Goal: Find specific page/section: Find specific page/section

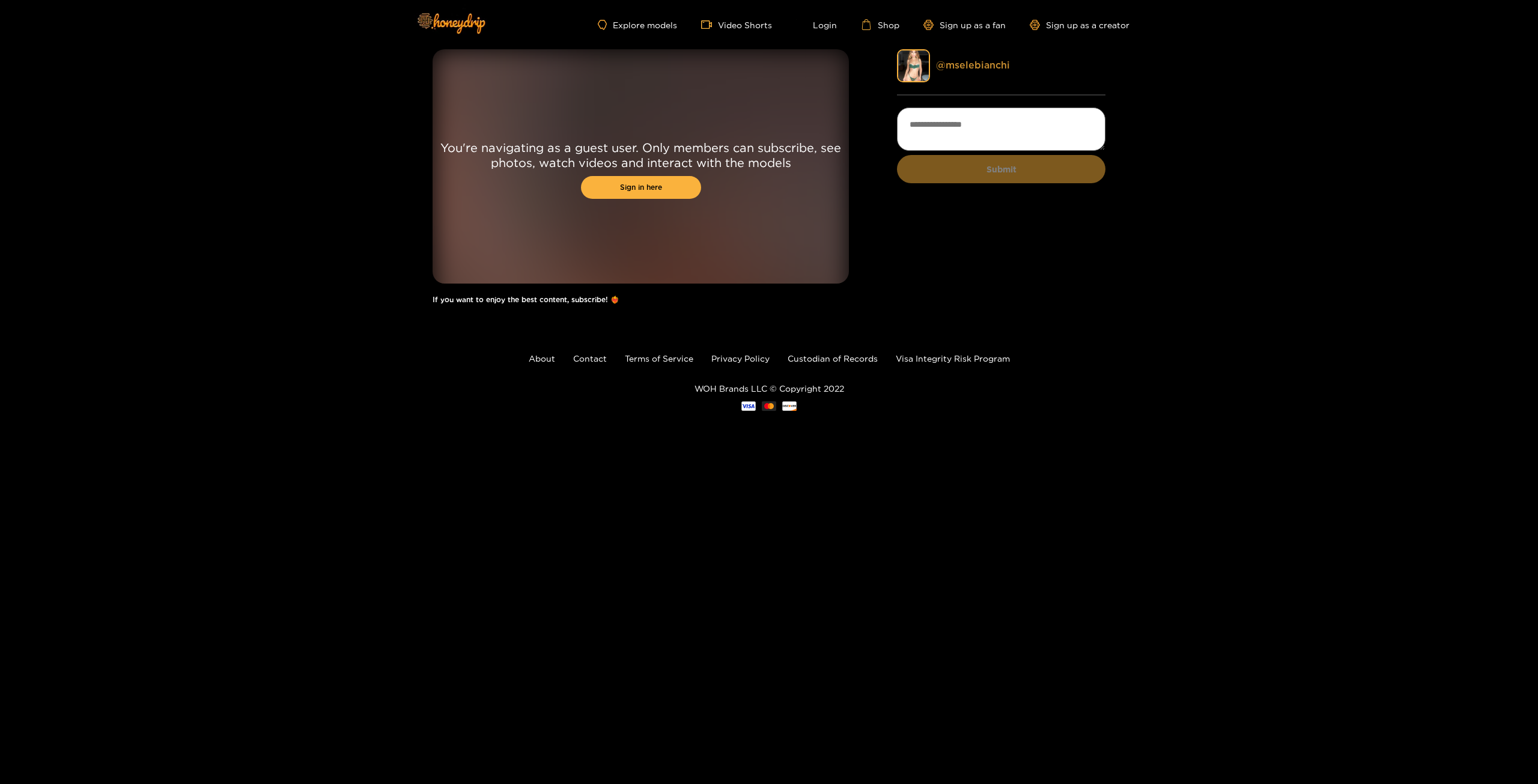
click at [969, 62] on link "@ mselebianchi" at bounding box center [973, 65] width 74 height 11
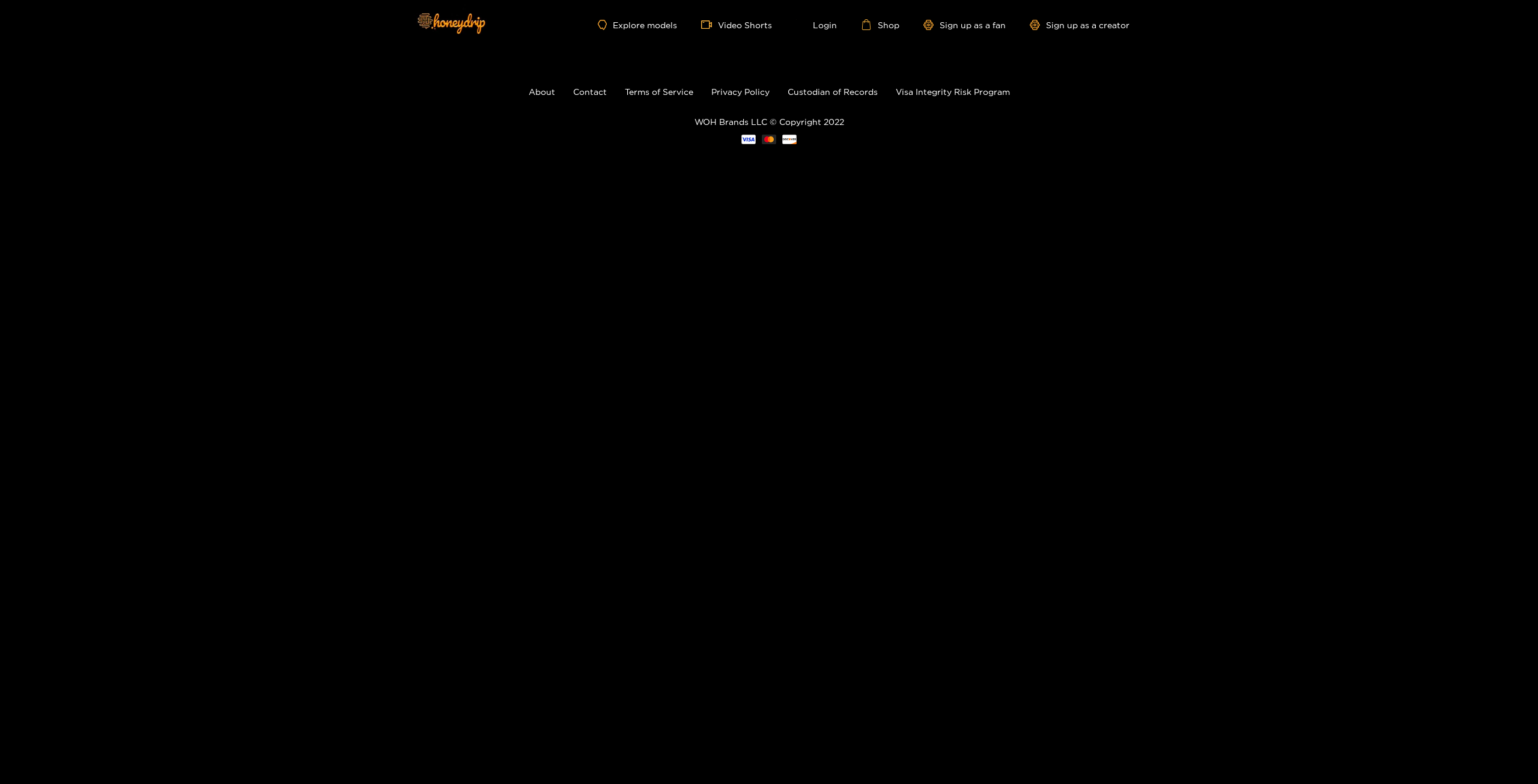
drag, startPoint x: 565, startPoint y: 188, endPoint x: 544, endPoint y: 187, distance: 21.0
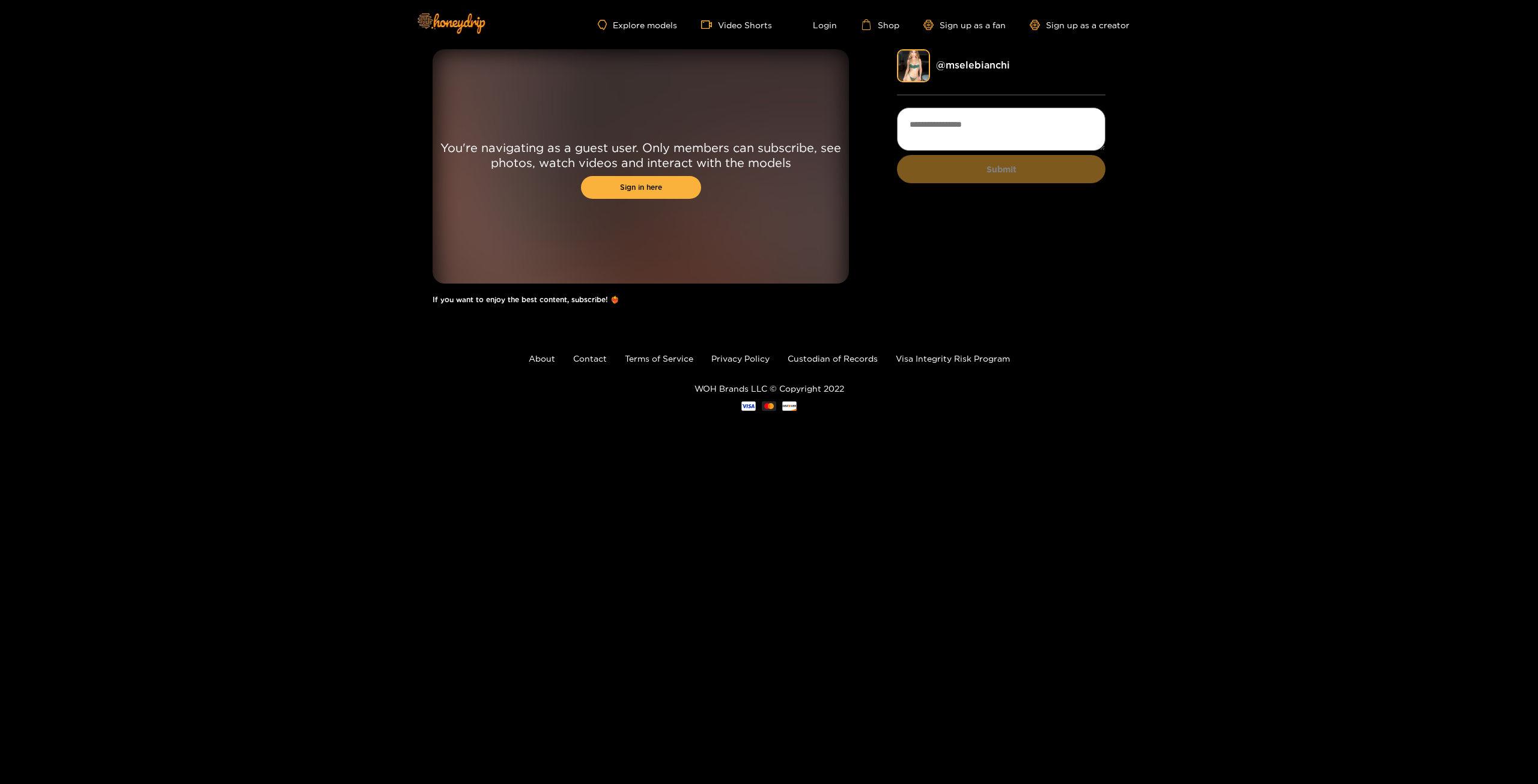
drag, startPoint x: 248, startPoint y: 158, endPoint x: 234, endPoint y: 162, distance: 14.6
click at [918, 73] on img at bounding box center [914, 66] width 33 height 33
click at [956, 61] on link "@ mselebianchi" at bounding box center [973, 65] width 74 height 11
